Goal: Task Accomplishment & Management: Manage account settings

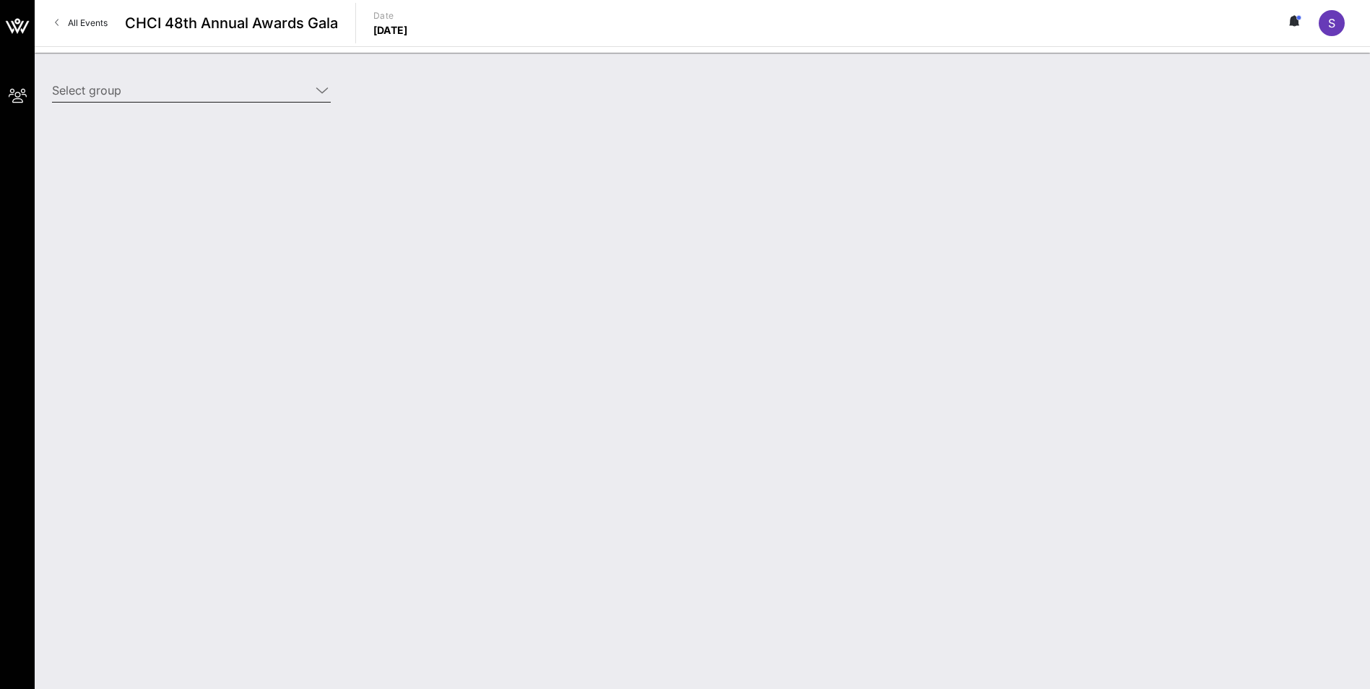
type input "[DEMOGRAPHIC_DATA] Health ([DEMOGRAPHIC_DATA] Health) [[PERSON_NAME], [PERSON_N…"
